Goal: Find specific page/section: Find specific page/section

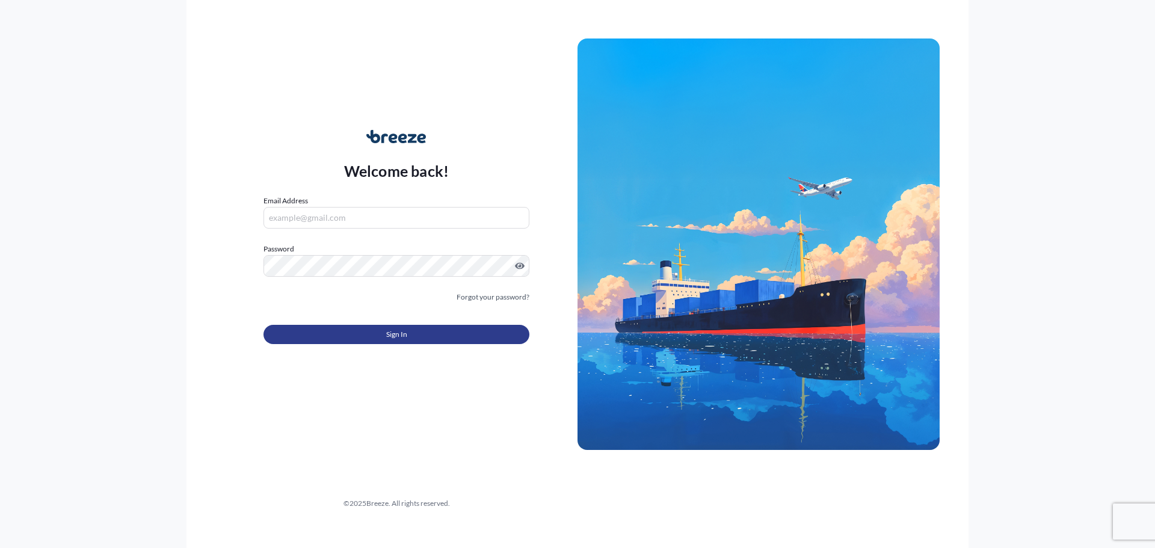
type input "[PERSON_NAME][EMAIL_ADDRESS][PERSON_NAME][DOMAIN_NAME]"
click at [378, 329] on button "Sign In" at bounding box center [397, 334] width 266 height 19
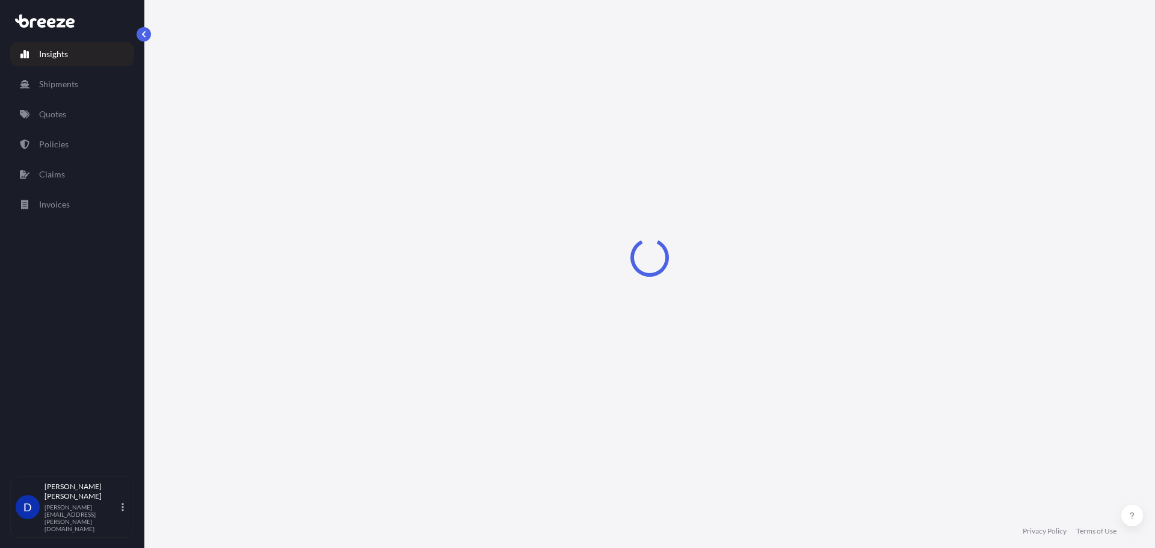
select select "2025"
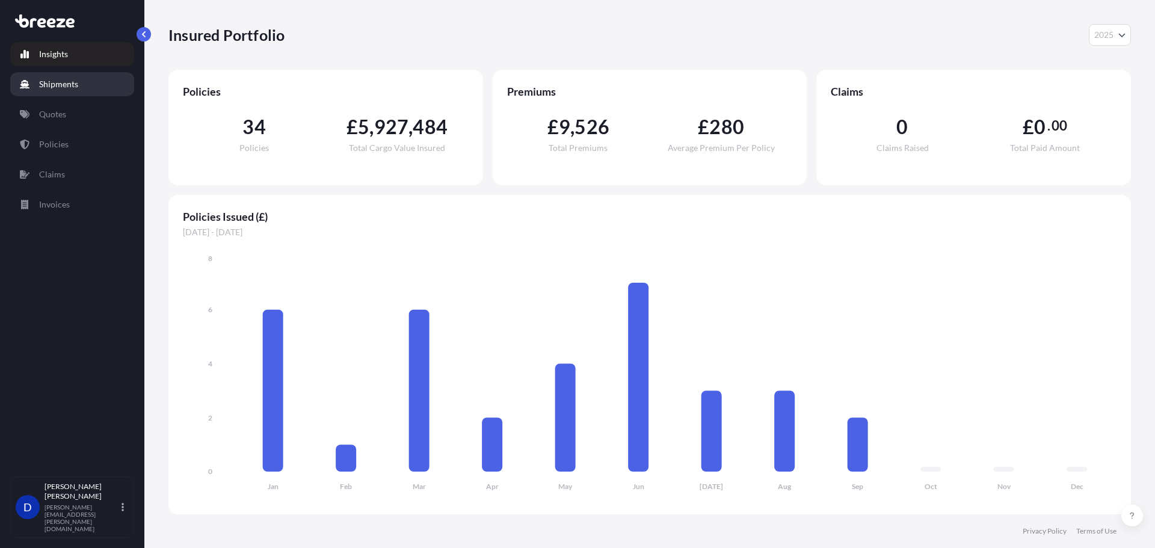
click at [129, 79] on link "Shipments" at bounding box center [72, 84] width 124 height 24
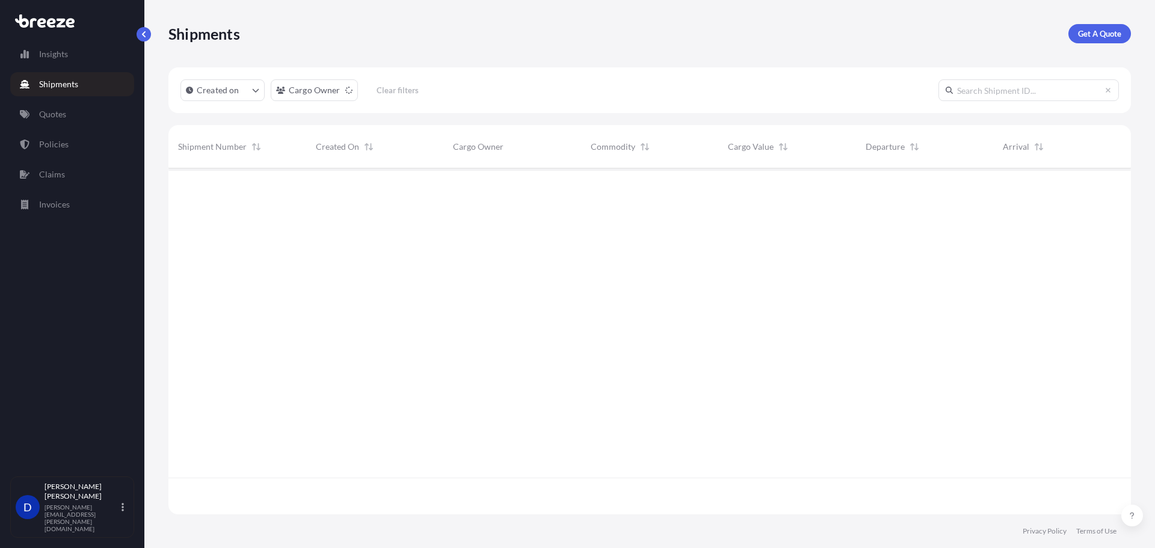
scroll to position [380, 954]
click at [78, 135] on link "Policies" at bounding box center [72, 144] width 124 height 24
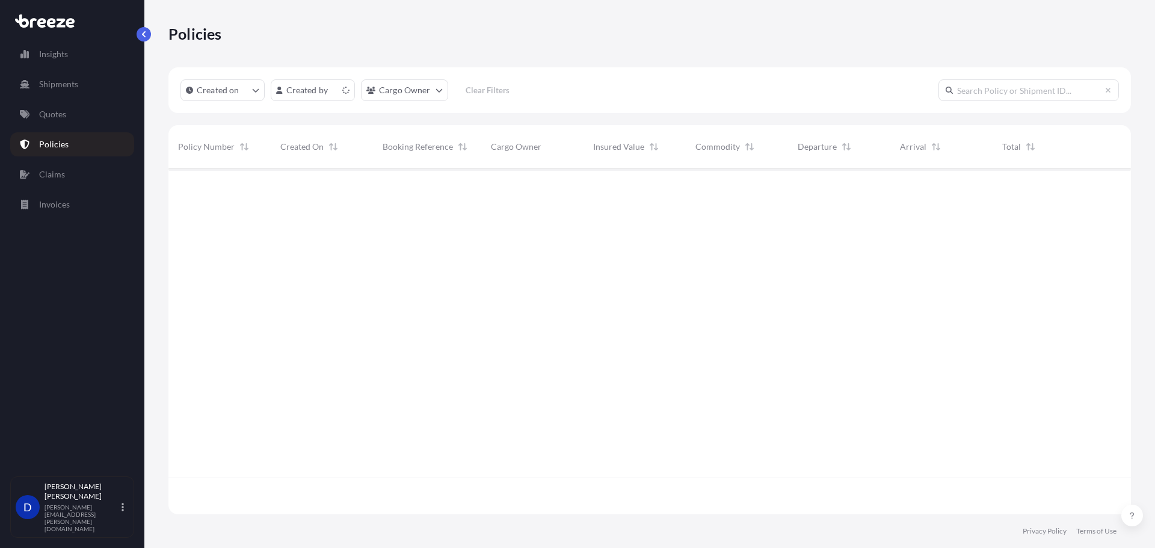
scroll to position [344, 954]
